Goal: Information Seeking & Learning: Learn about a topic

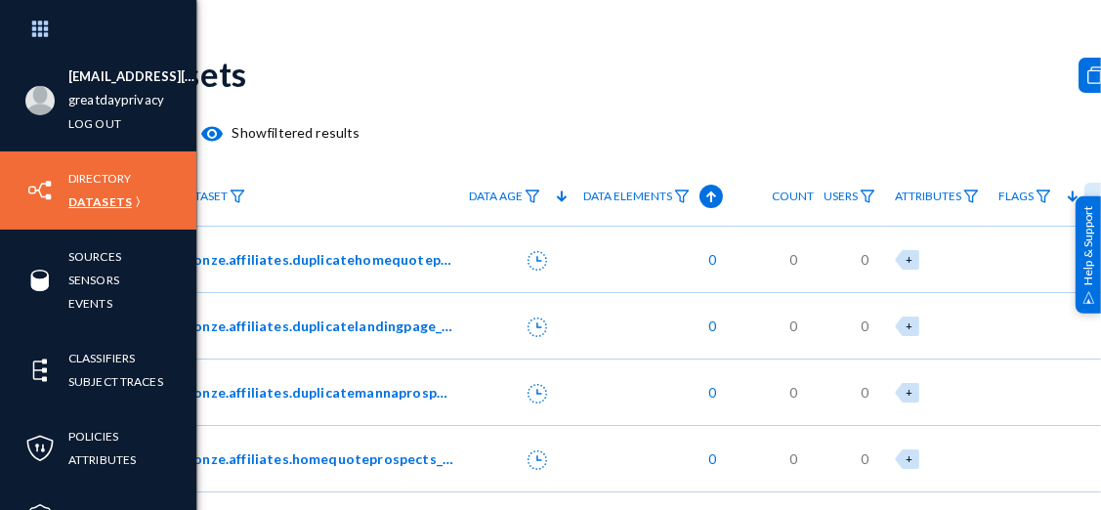
click at [88, 197] on link "Datasets" at bounding box center [99, 201] width 63 height 22
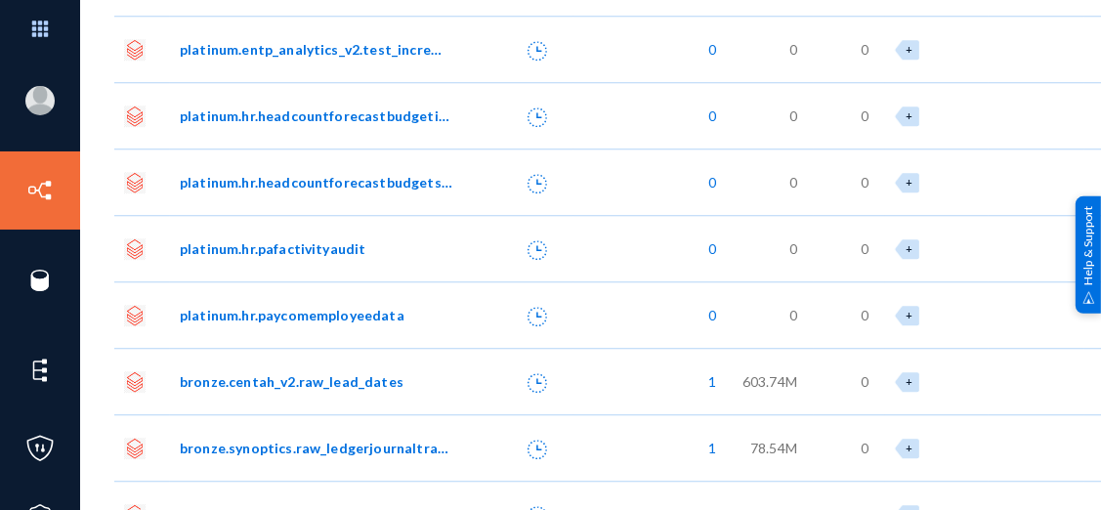
scroll to position [16216, 0]
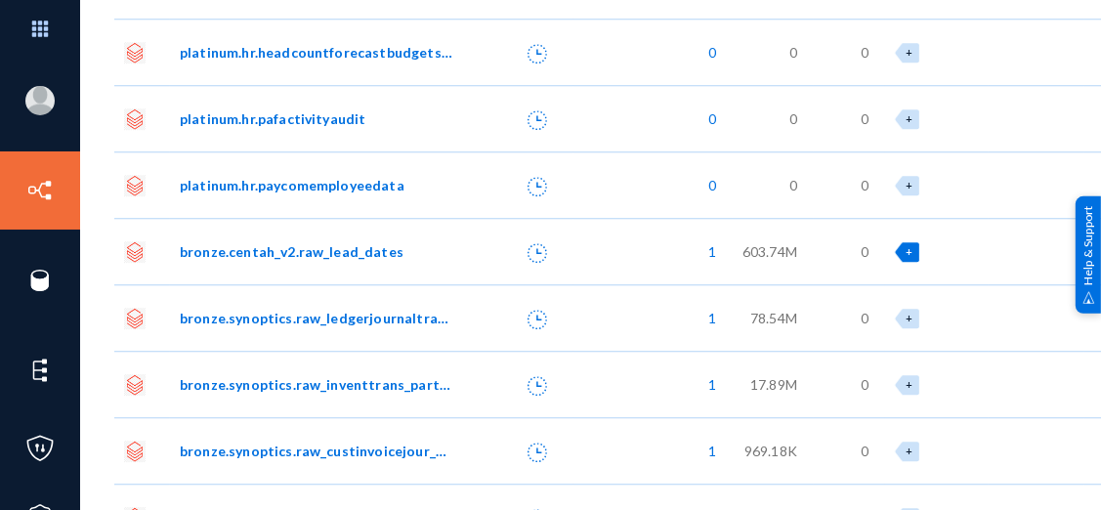
click at [906, 249] on span "+" at bounding box center [909, 251] width 7 height 13
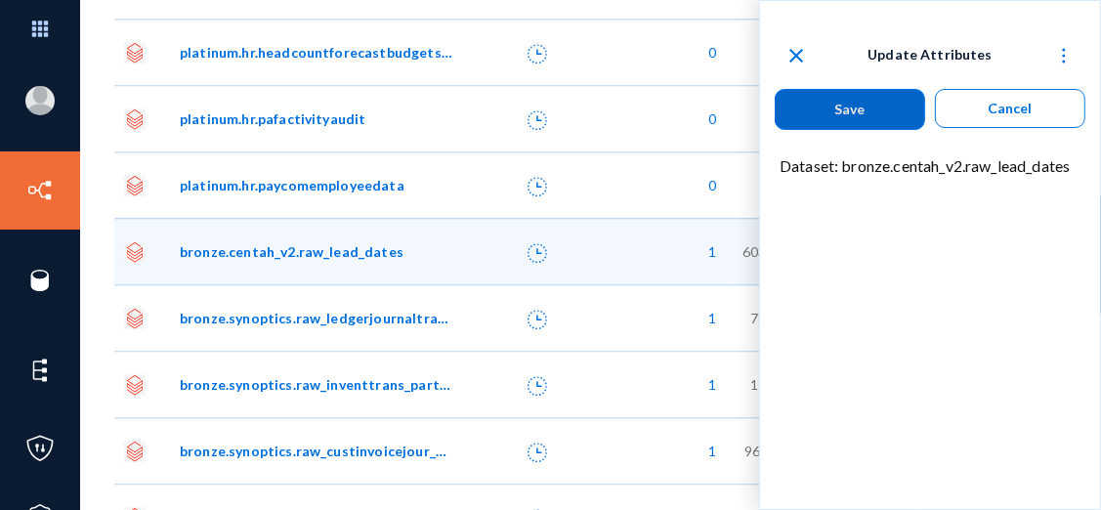
click at [798, 50] on mat-icon "close" at bounding box center [795, 55] width 23 height 23
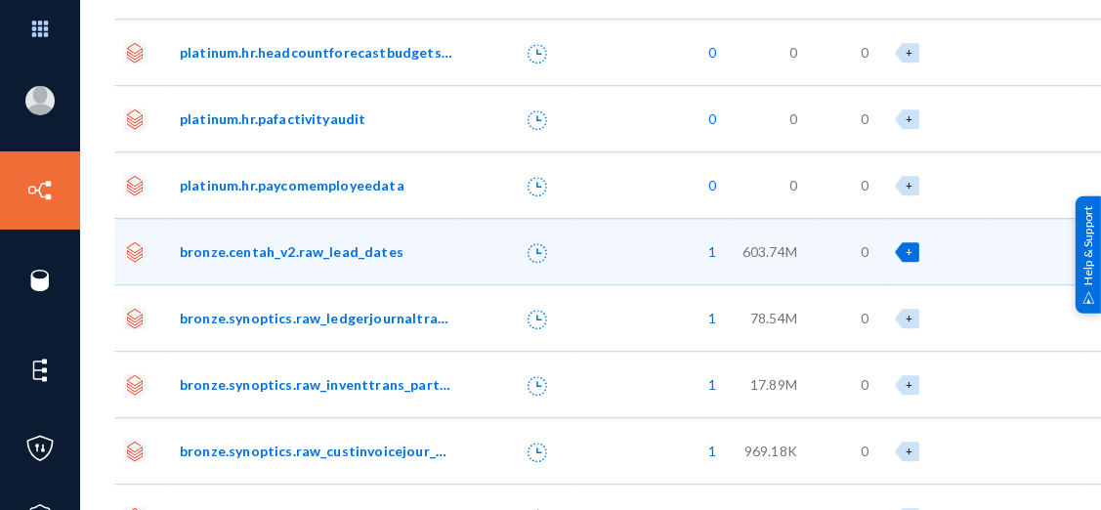
click at [340, 252] on span "bronze.centah_v2.raw_lead_dates" at bounding box center [292, 251] width 224 height 21
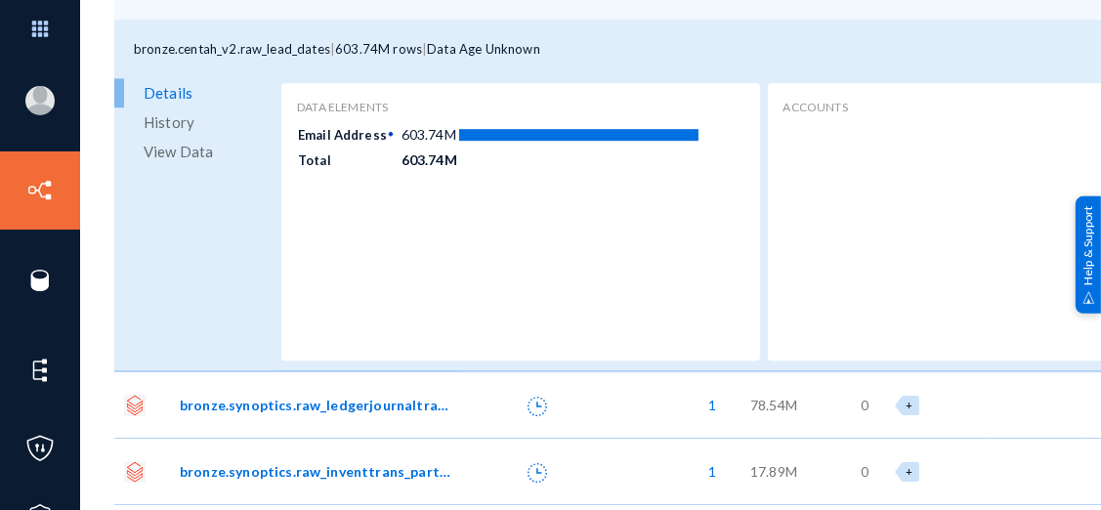
scroll to position [16509, 0]
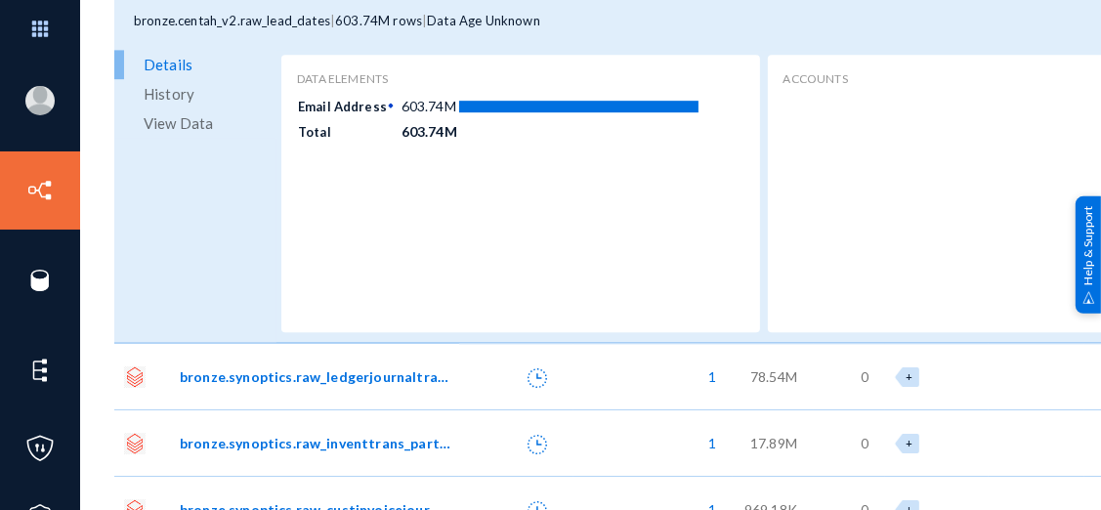
click at [201, 123] on span "View Data" at bounding box center [178, 122] width 69 height 29
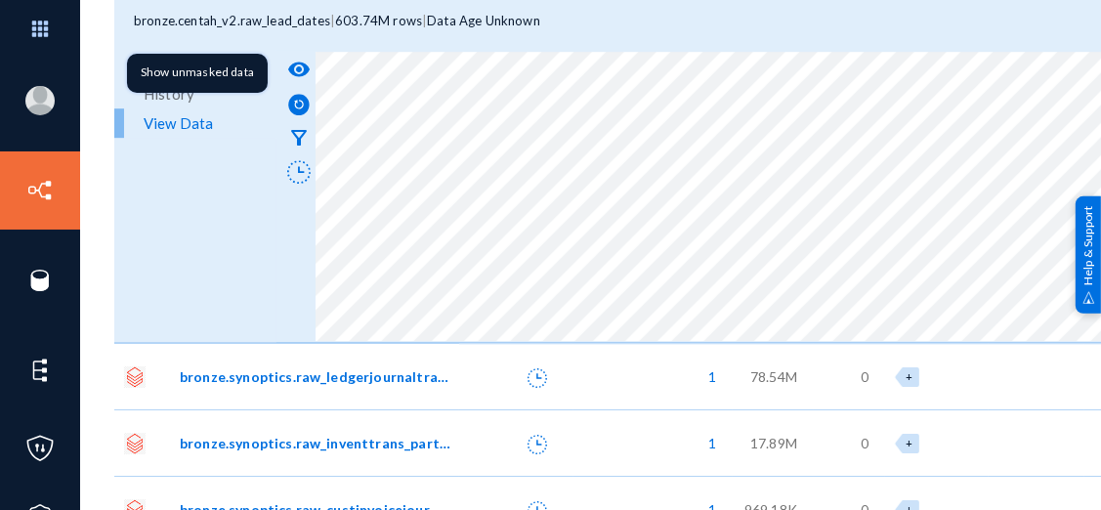
click at [307, 64] on mat-icon "visibility" at bounding box center [298, 69] width 23 height 23
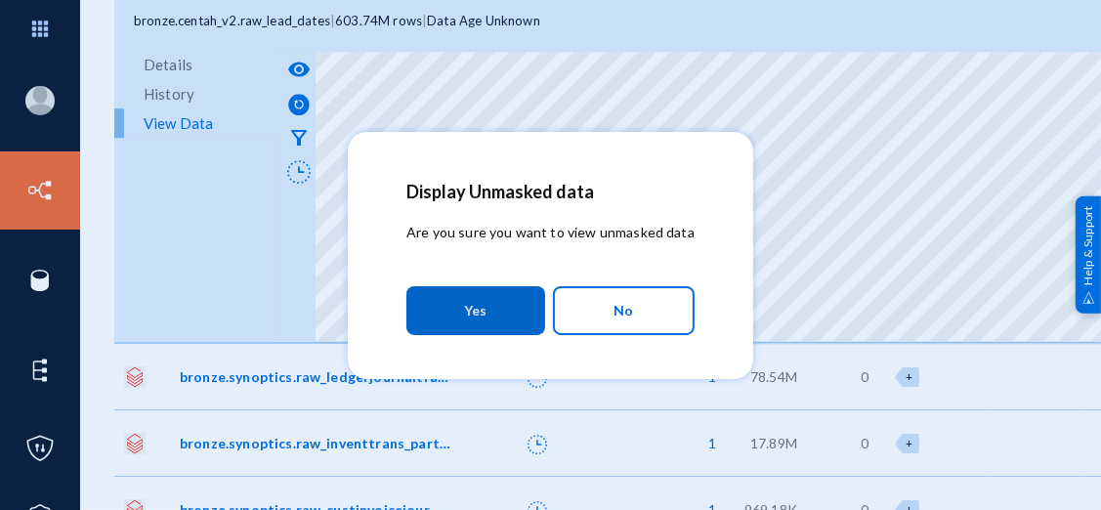
click at [513, 313] on button "Yes" at bounding box center [475, 310] width 138 height 49
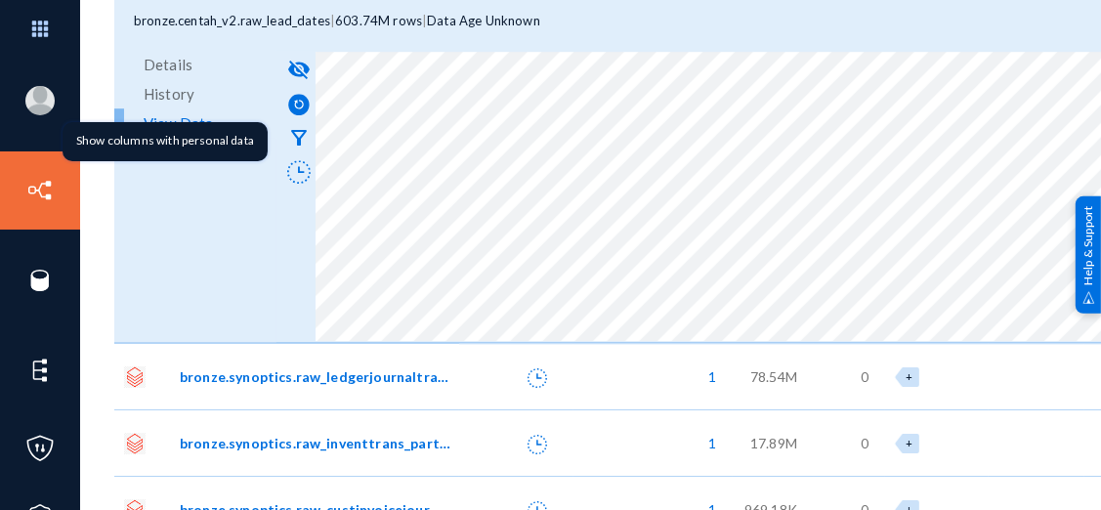
click at [301, 133] on mat-icon "filter_alt" at bounding box center [298, 137] width 23 height 23
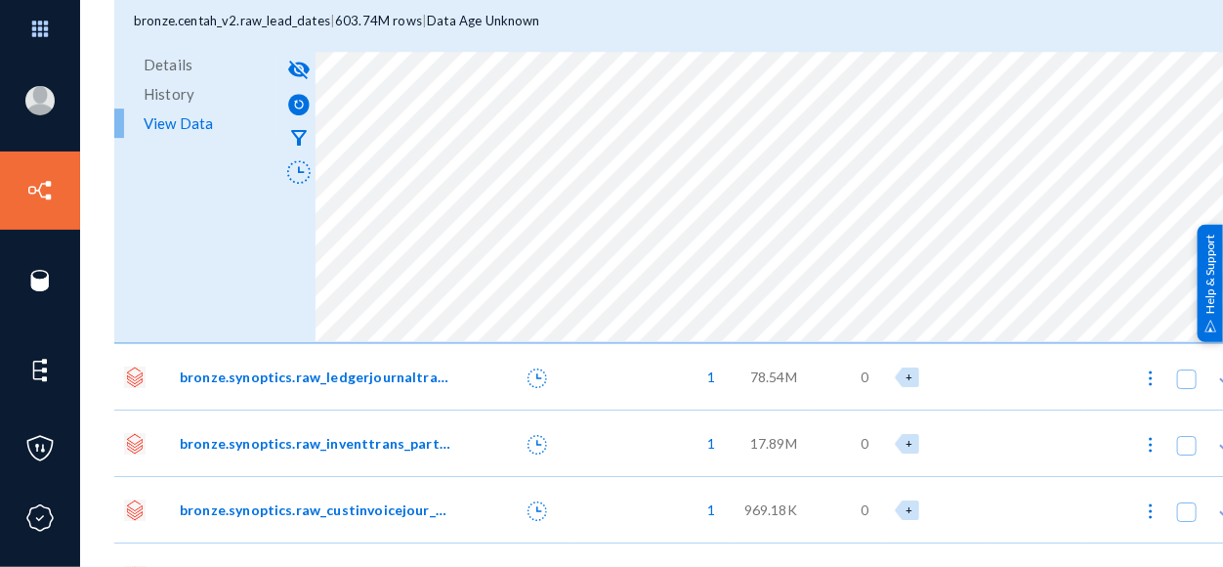
scroll to position [16508, 0]
drag, startPoint x: 941, startPoint y: 8, endPoint x: 697, endPoint y: 20, distance: 244.5
click at [697, 20] on div "bronze.centah_v2.raw_lead_dates | 603.74M rows | Data Age Unknown" at bounding box center [682, 21] width 1136 height 59
drag, startPoint x: 1012, startPoint y: 555, endPoint x: 1125, endPoint y: 567, distance: 113.9
click at [1100, 509] on div "[EMAIL_ADDRESS][DOMAIN_NAME] greatdayprivacy Log out Directory Datasets Sources…" at bounding box center [611, 283] width 1223 height 567
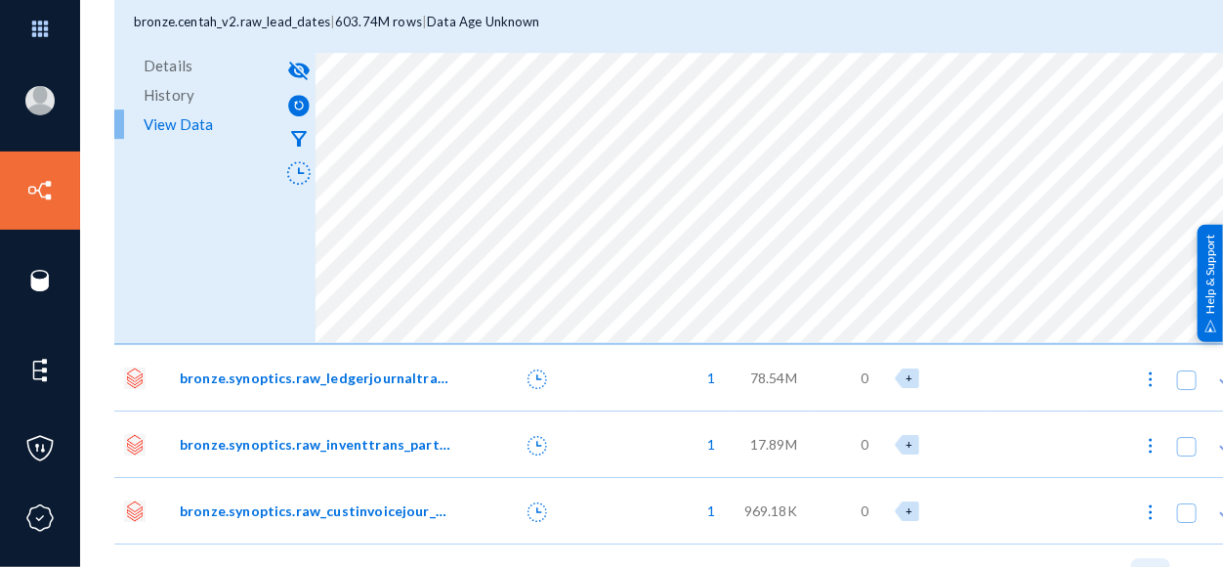
drag, startPoint x: 1134, startPoint y: 560, endPoint x: 1153, endPoint y: 556, distance: 19.0
click at [1100, 509] on button at bounding box center [1150, 577] width 39 height 39
checkbox input "false"
checkbox input "true"
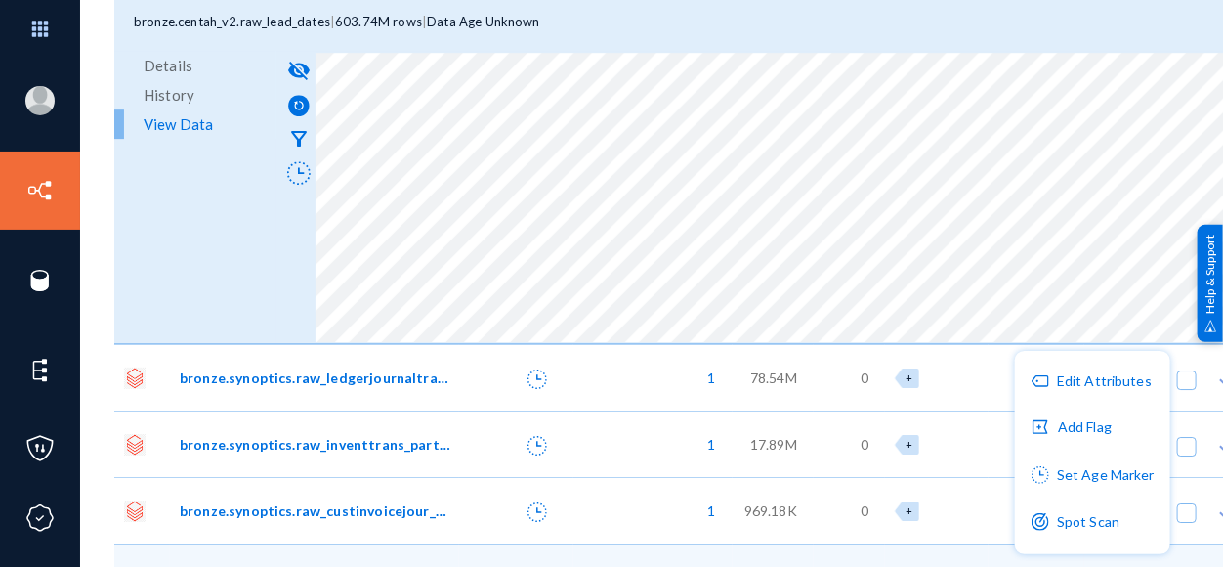
drag, startPoint x: 650, startPoint y: 330, endPoint x: 554, endPoint y: 339, distance: 96.1
click at [554, 341] on div at bounding box center [611, 283] width 1223 height 567
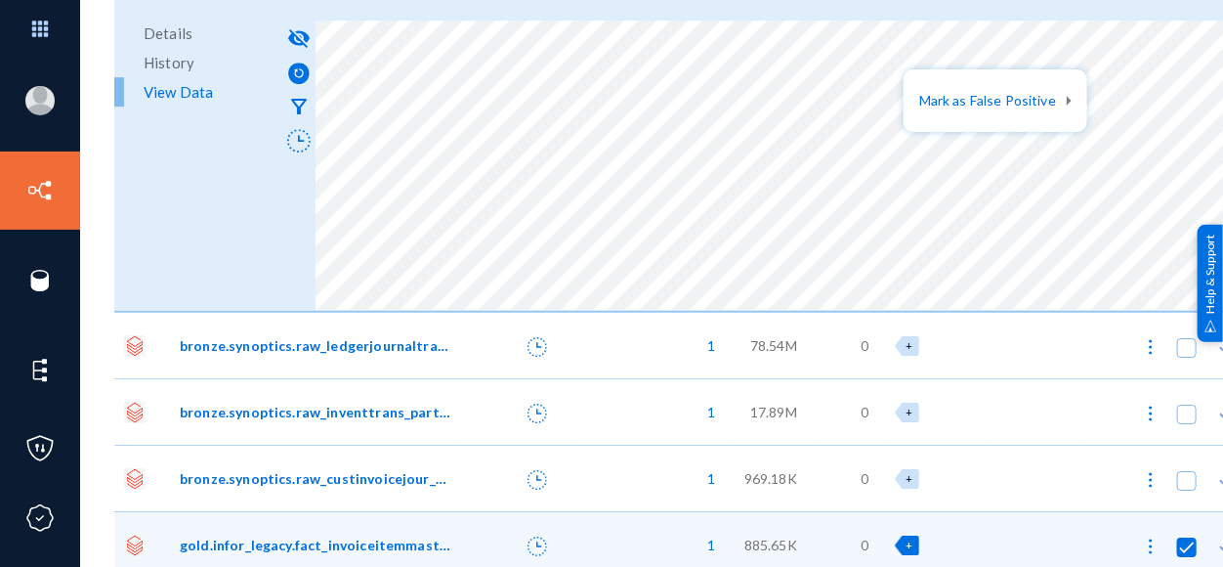
click at [802, 83] on div at bounding box center [611, 283] width 1223 height 567
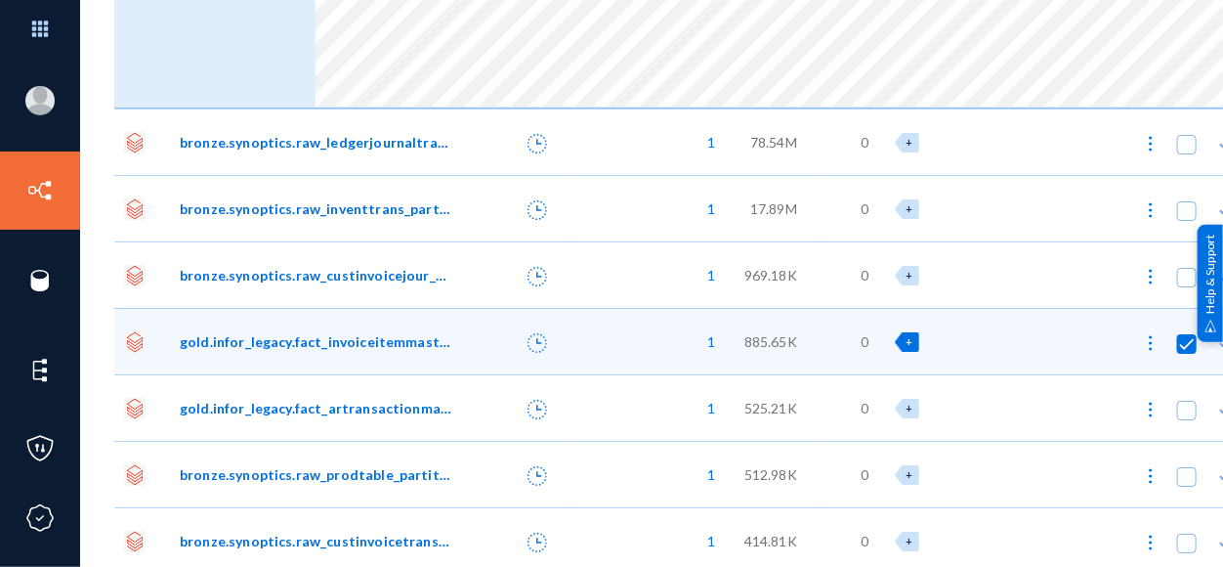
scroll to position [16757, 0]
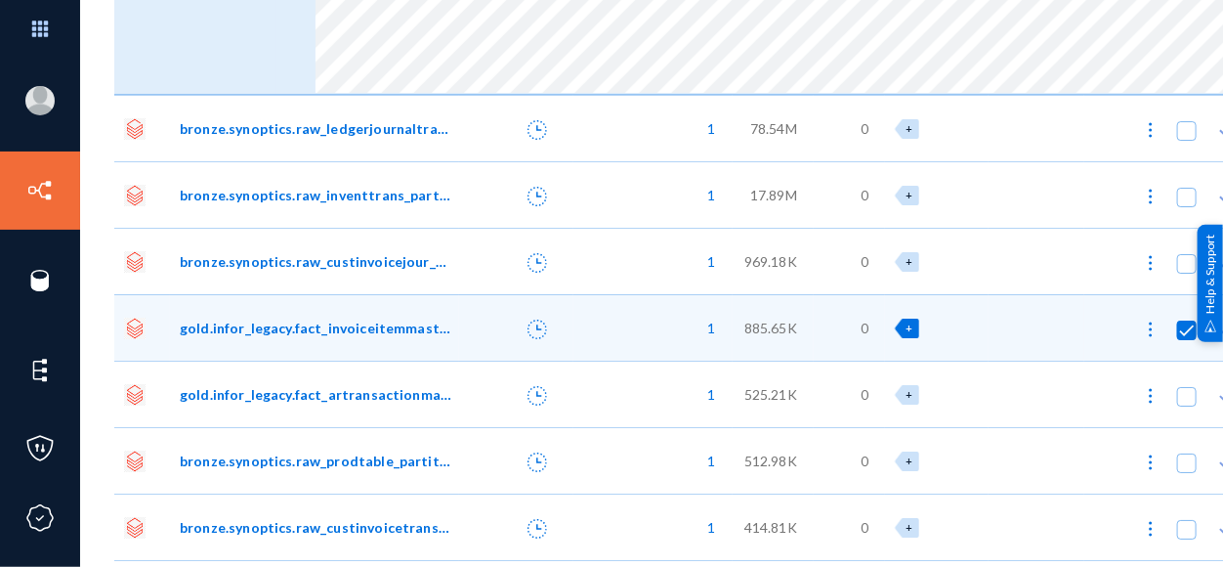
click at [372, 125] on span "bronze.synoptics.raw_ledgerjournaltrans_partitioned" at bounding box center [317, 128] width 274 height 21
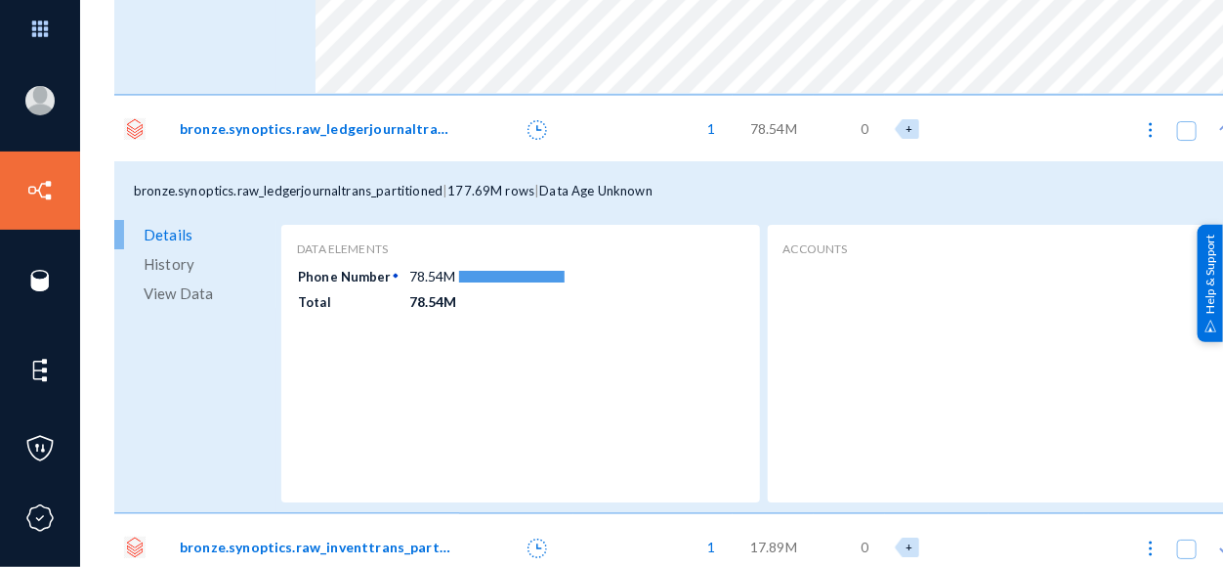
click at [190, 289] on span "View Data" at bounding box center [178, 292] width 69 height 29
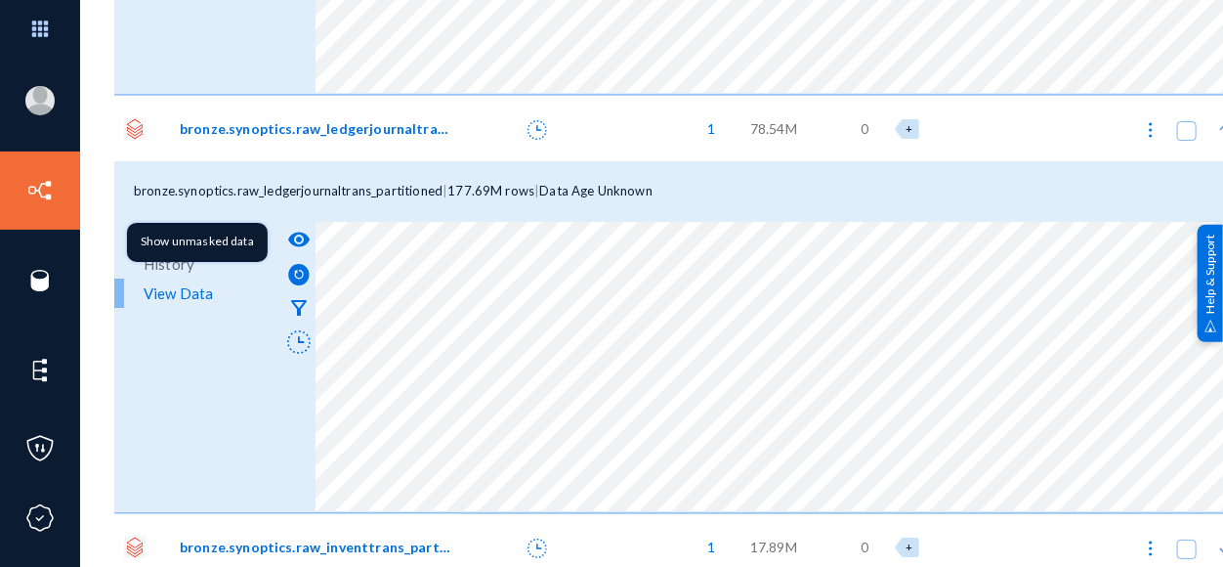
click at [300, 231] on mat-icon "visibility" at bounding box center [298, 239] width 23 height 23
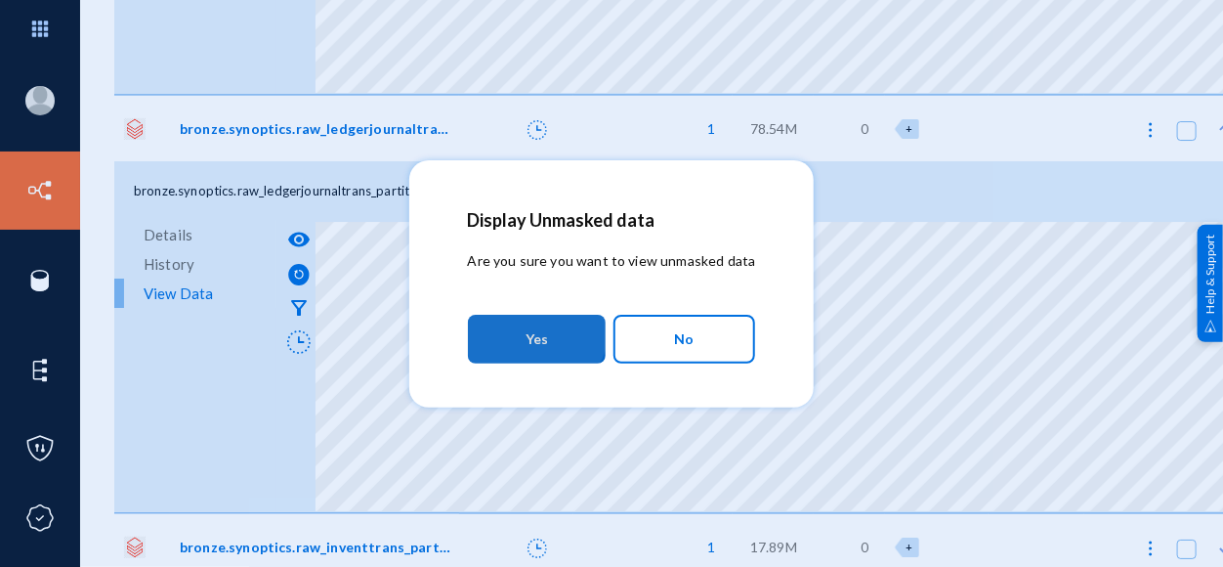
click at [531, 325] on span "Yes" at bounding box center [537, 338] width 22 height 35
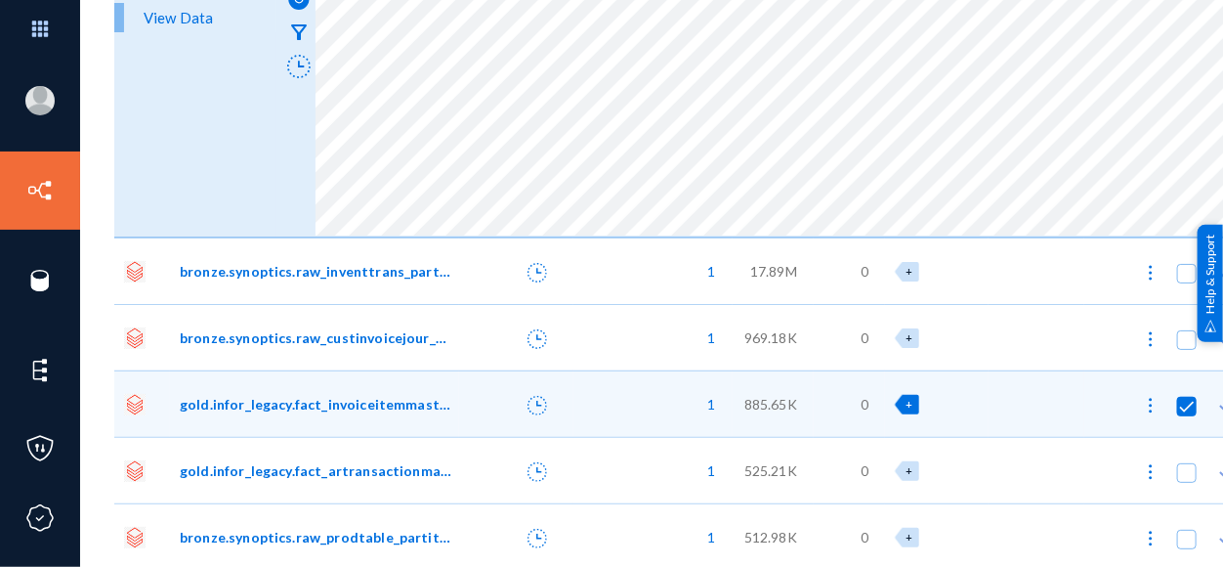
scroll to position [17083, 0]
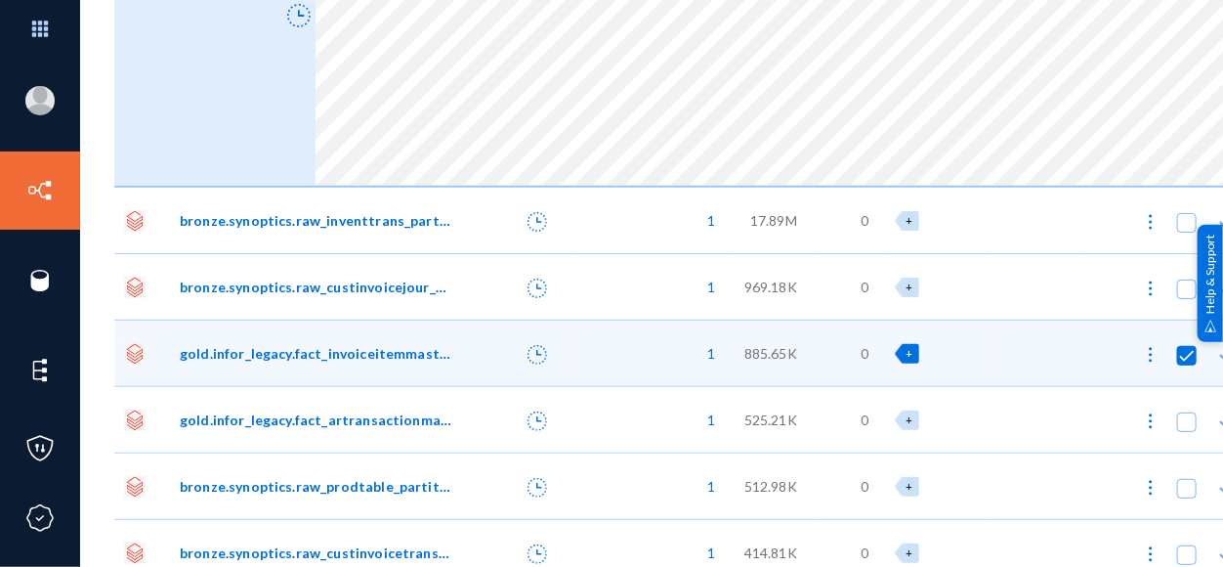
click at [396, 224] on span "bronze.synoptics.raw_inventtrans_partitioned" at bounding box center [317, 220] width 274 height 21
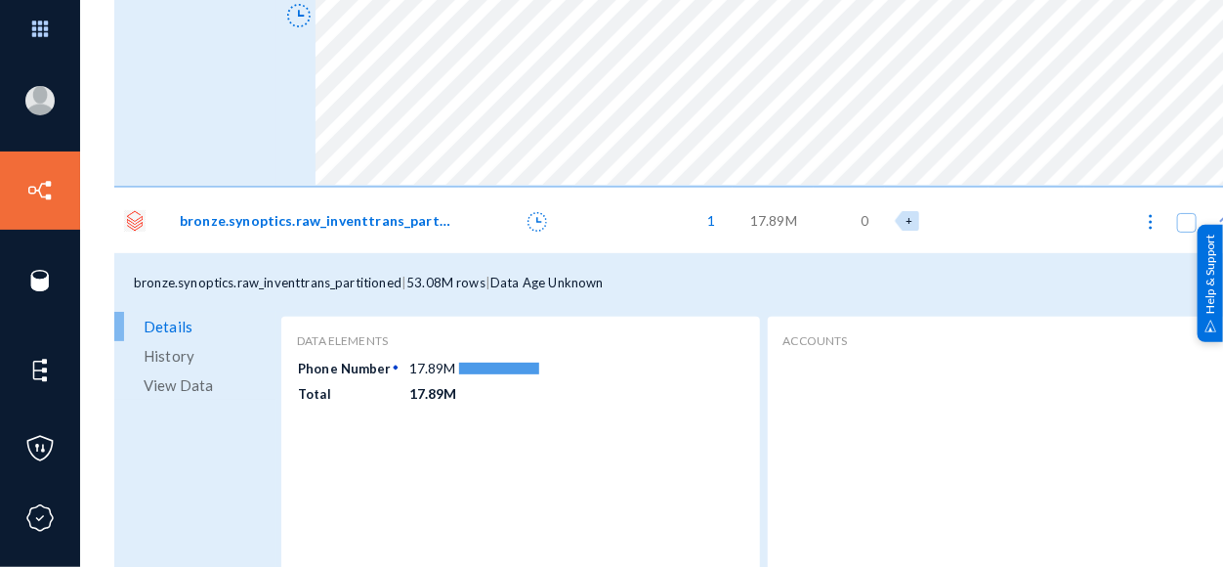
click at [187, 379] on span "View Data" at bounding box center [178, 384] width 69 height 29
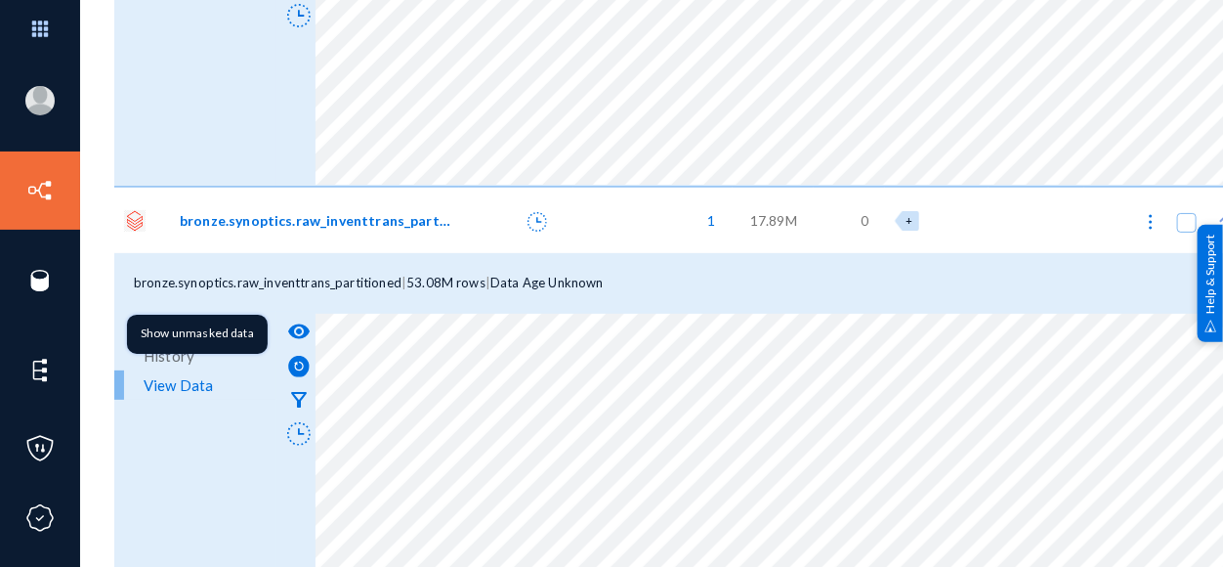
click at [303, 323] on mat-icon "visibility" at bounding box center [298, 330] width 23 height 23
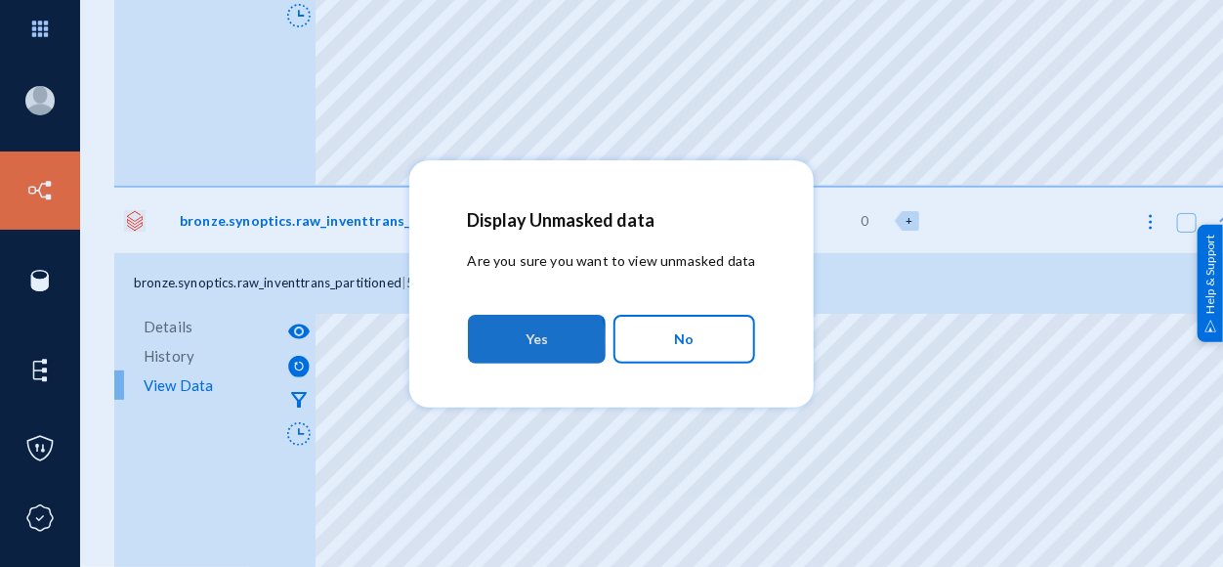
click at [525, 342] on button "Yes" at bounding box center [537, 339] width 138 height 49
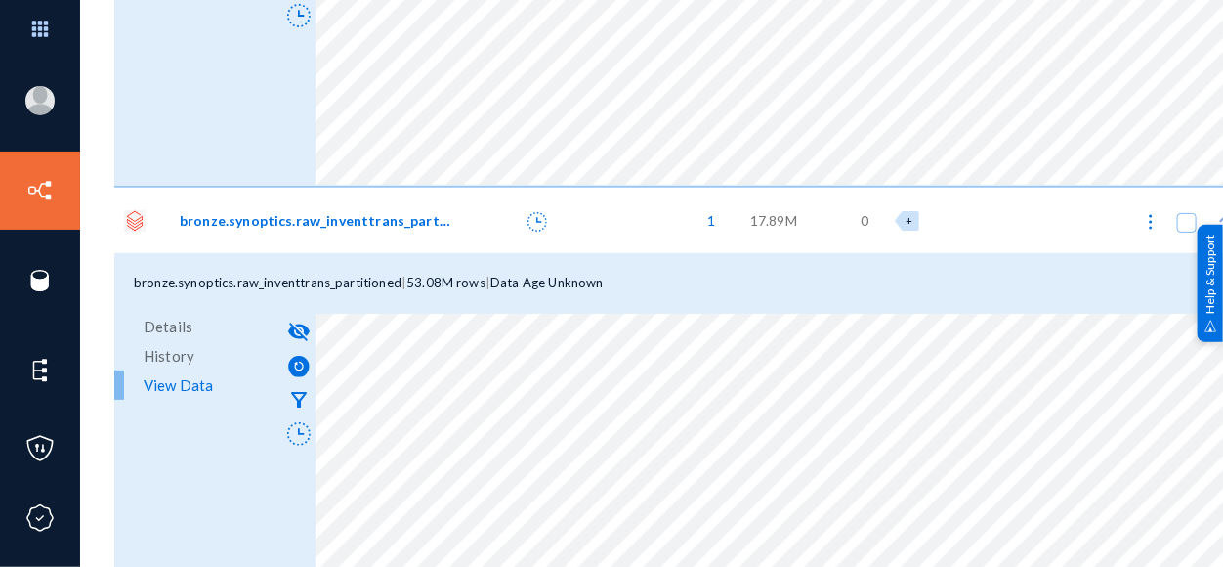
click at [640, 509] on html "[EMAIL_ADDRESS][DOMAIN_NAME] greatdayprivacy Log out Directory Datasets Sources…" at bounding box center [611, 283] width 1223 height 567
click at [651, 509] on div "[EMAIL_ADDRESS][DOMAIN_NAME] greatdayprivacy Log out Directory Datasets Sources…" at bounding box center [611, 283] width 1223 height 567
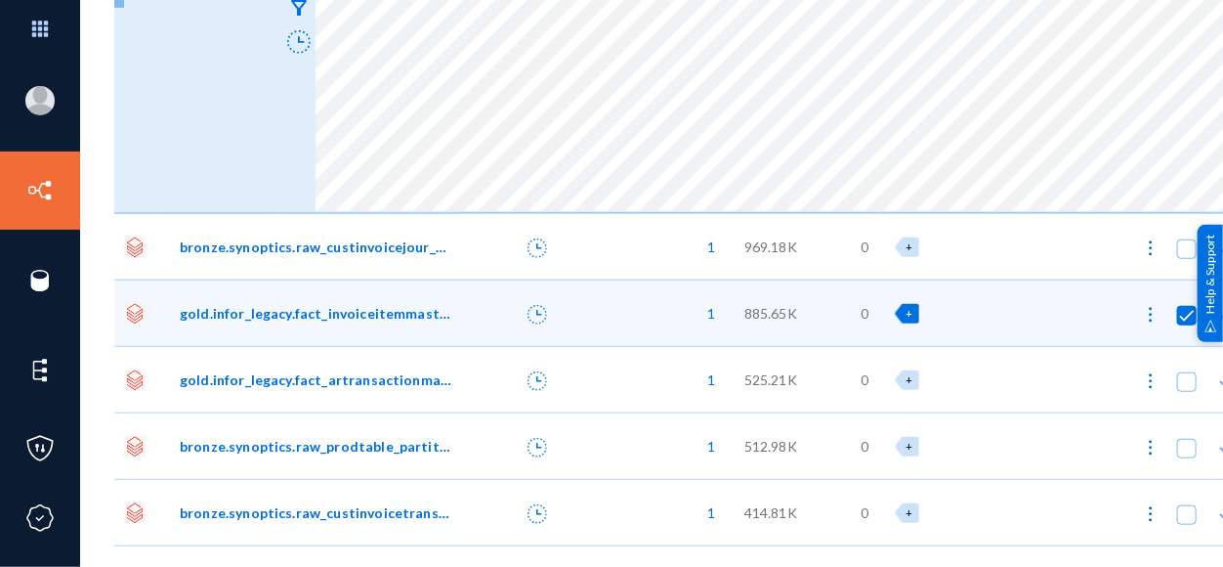
scroll to position [17517, 0]
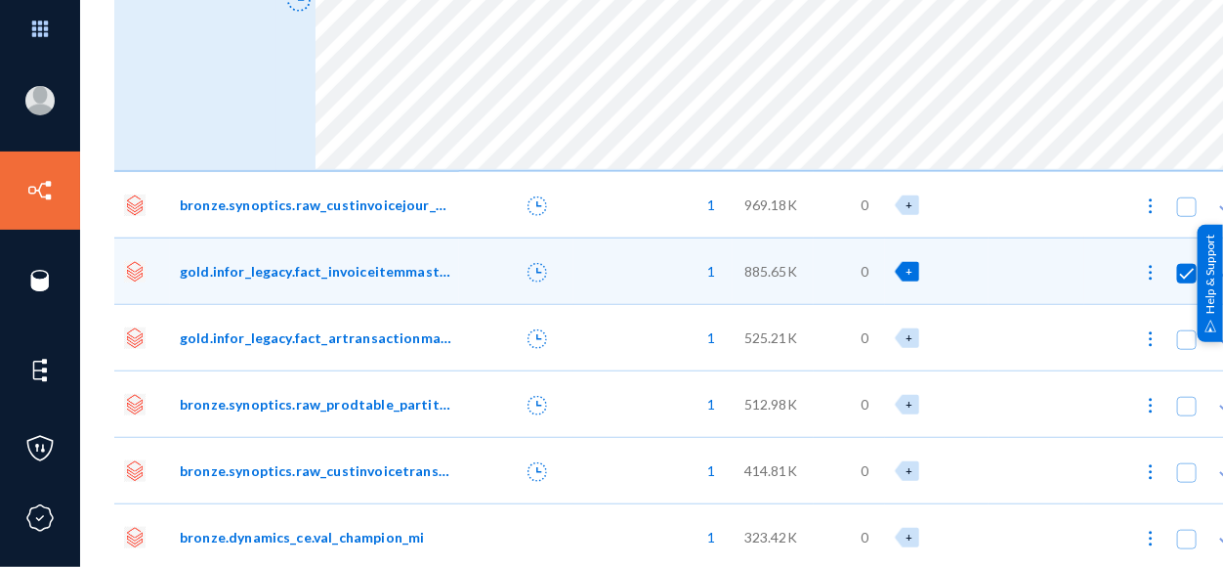
click at [369, 198] on span "bronze.synoptics.raw_custinvoicejour_partitioned" at bounding box center [317, 204] width 274 height 21
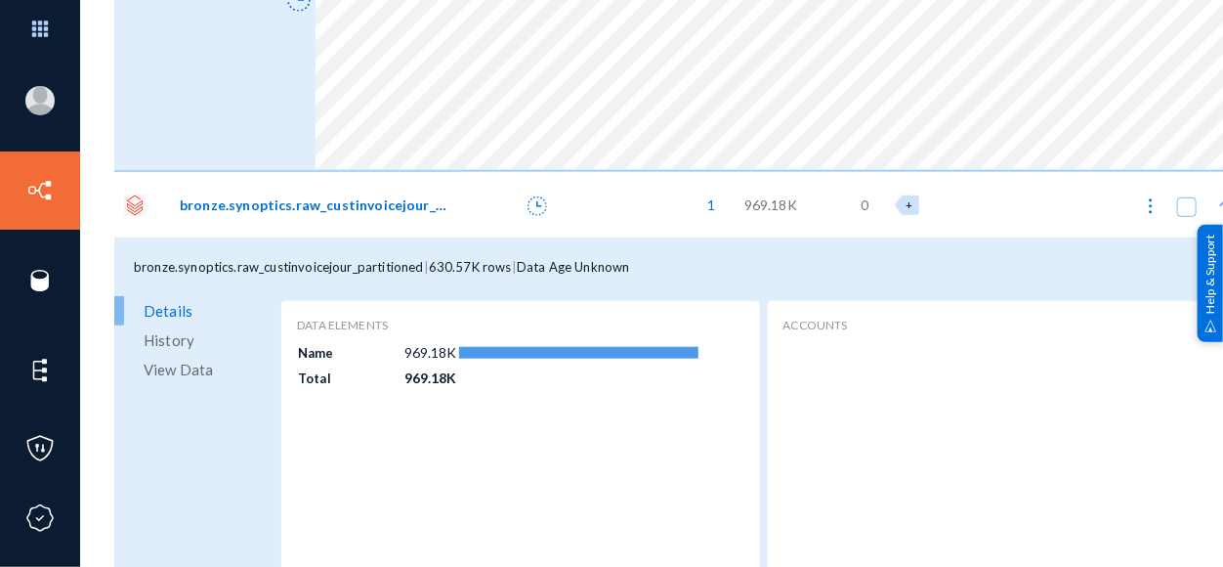
click at [158, 359] on span "View Data" at bounding box center [178, 369] width 69 height 29
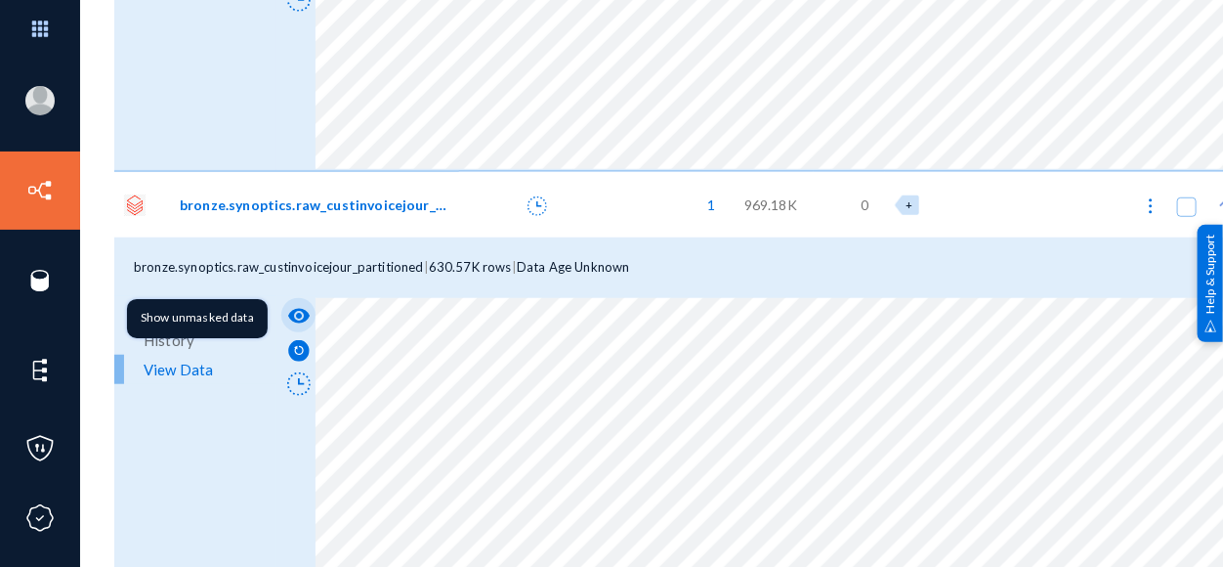
click at [300, 307] on mat-icon "visibility" at bounding box center [298, 315] width 23 height 23
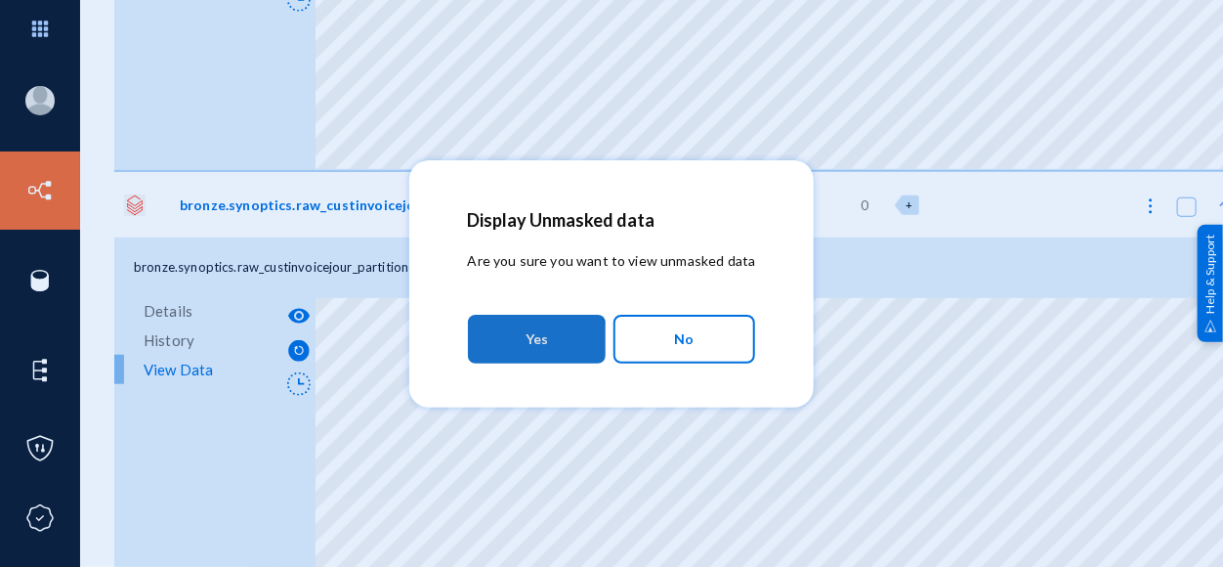
click at [536, 348] on span "Yes" at bounding box center [537, 338] width 22 height 35
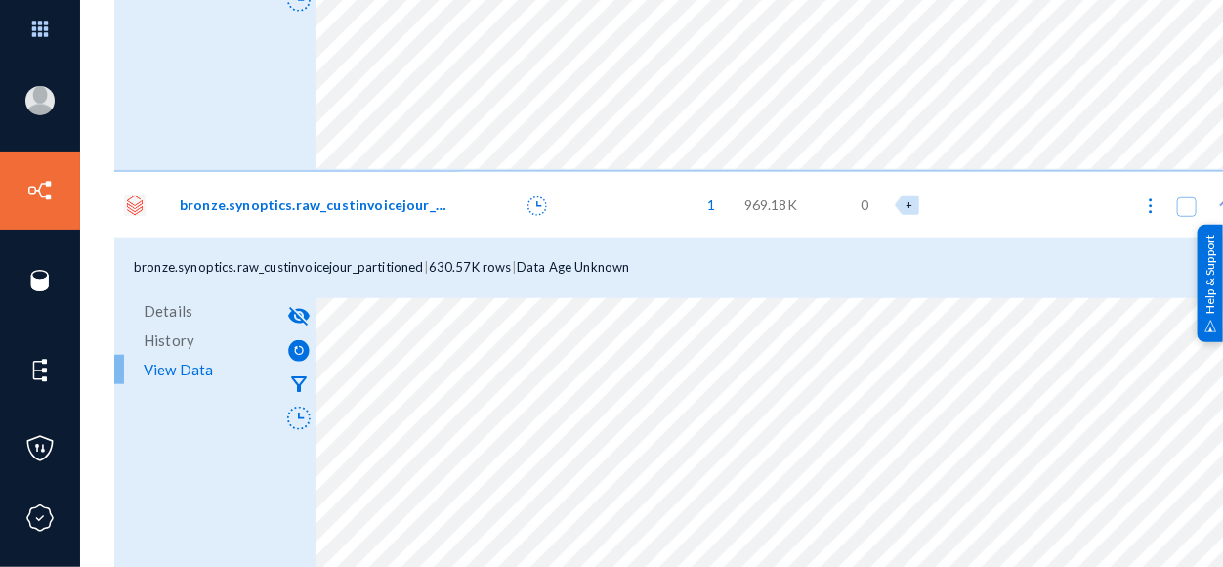
click at [883, 509] on html "[EMAIL_ADDRESS][DOMAIN_NAME] greatdayprivacy Log out Directory Datasets Sources…" at bounding box center [611, 283] width 1223 height 567
click at [634, 509] on div "[EMAIL_ADDRESS][DOMAIN_NAME] greatdayprivacy Log out Directory Datasets Sources…" at bounding box center [611, 283] width 1223 height 567
